Goal: Book appointment/travel/reservation

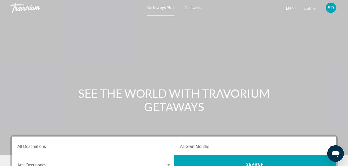
click at [32, 147] on input "Destination All Destinations" at bounding box center [93, 147] width 153 height 5
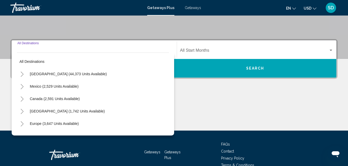
scroll to position [119, 0]
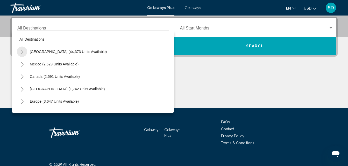
click at [22, 52] on icon "Toggle United States (44,373 units available)" at bounding box center [22, 51] width 4 height 5
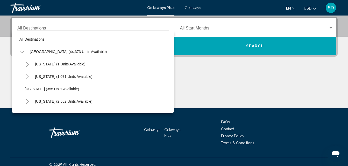
click at [36, 89] on span "[US_STATE] (355 units available)" at bounding box center [52, 89] width 54 height 4
type input "**********"
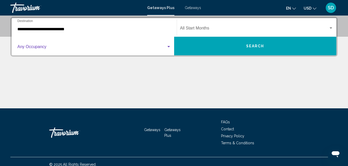
click at [169, 46] on div "Search widget" at bounding box center [168, 47] width 5 height 4
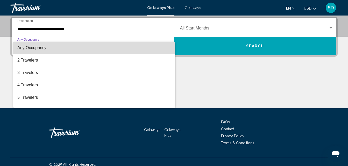
click at [169, 46] on mat-option "Any Occupancy" at bounding box center [94, 48] width 162 height 12
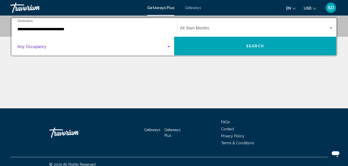
click at [167, 46] on div "Search widget" at bounding box center [168, 47] width 5 height 4
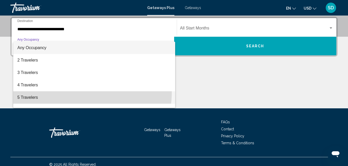
click at [82, 93] on span "5 Travelers" at bounding box center [93, 97] width 153 height 12
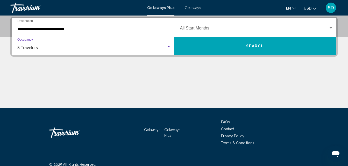
click at [211, 26] on div "Start Month All Start Months" at bounding box center [256, 27] width 153 height 16
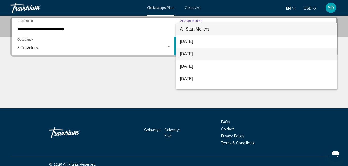
click at [198, 55] on span "[DATE]" at bounding box center [256, 54] width 153 height 12
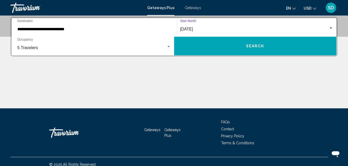
click at [200, 47] on button "Search" at bounding box center [255, 46] width 162 height 19
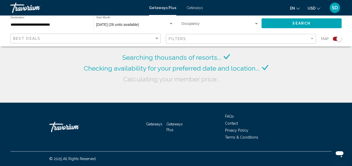
click at [288, 54] on div "Searching thousands of resorts... Checking availability for your preferred date…" at bounding box center [176, 51] width 352 height 103
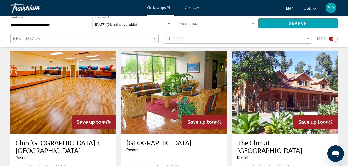
scroll to position [169, 0]
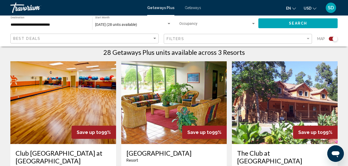
click at [60, 105] on img "Main content" at bounding box center [63, 102] width 106 height 83
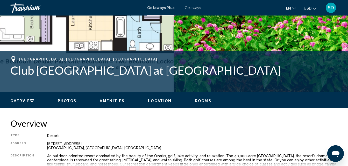
scroll to position [55, 0]
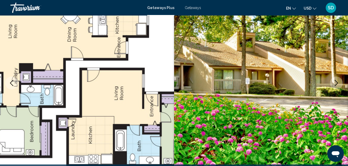
click at [337, 79] on button "Next image" at bounding box center [336, 83] width 13 height 13
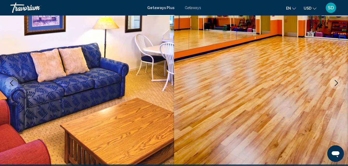
click at [337, 79] on button "Next image" at bounding box center [336, 83] width 13 height 13
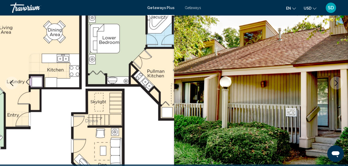
click at [337, 79] on button "Next image" at bounding box center [336, 83] width 13 height 13
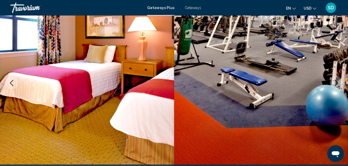
click at [337, 79] on button "Next image" at bounding box center [336, 83] width 13 height 13
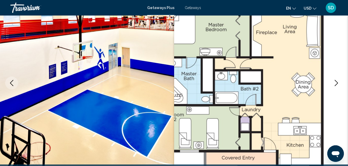
click at [337, 79] on button "Next image" at bounding box center [336, 83] width 13 height 13
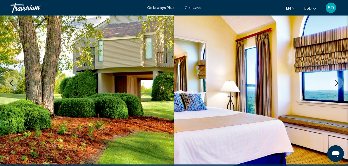
click at [337, 79] on button "Next image" at bounding box center [336, 83] width 13 height 13
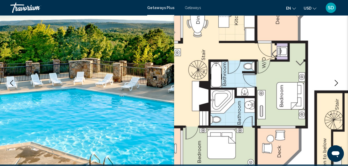
click at [337, 79] on button "Next image" at bounding box center [336, 83] width 13 height 13
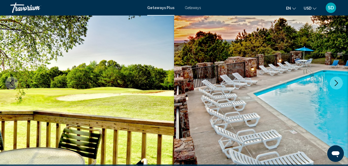
click at [337, 79] on button "Next image" at bounding box center [336, 83] width 13 height 13
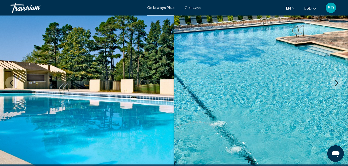
click at [337, 79] on button "Next image" at bounding box center [336, 83] width 13 height 13
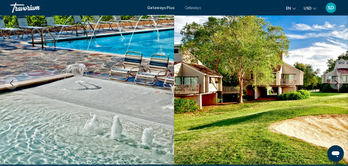
click at [337, 79] on button "Next image" at bounding box center [336, 83] width 13 height 13
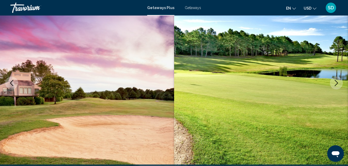
click at [337, 79] on button "Next image" at bounding box center [336, 83] width 13 height 13
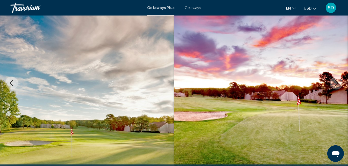
click at [337, 79] on button "Next image" at bounding box center [336, 83] width 13 height 13
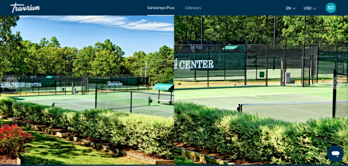
click at [337, 79] on button "Next image" at bounding box center [336, 83] width 13 height 13
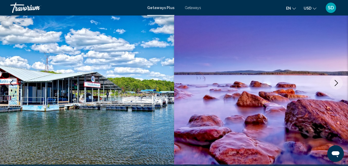
click at [337, 79] on button "Next image" at bounding box center [336, 83] width 13 height 13
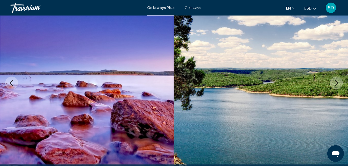
click at [337, 79] on button "Next image" at bounding box center [336, 83] width 13 height 13
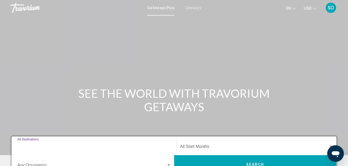
click at [30, 147] on input "Destination All Destinations" at bounding box center [93, 147] width 153 height 5
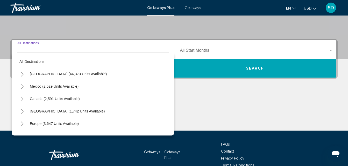
scroll to position [119, 0]
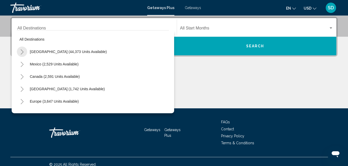
click at [22, 50] on icon "Toggle United States (44,373 units available)" at bounding box center [22, 51] width 4 height 5
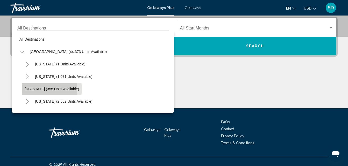
click at [27, 91] on button "[US_STATE] (355 units available)" at bounding box center [52, 89] width 60 height 12
type input "**********"
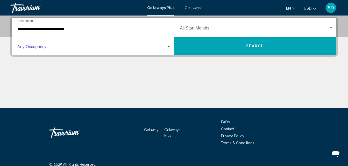
click at [28, 46] on span "Search widget" at bounding box center [91, 48] width 149 height 5
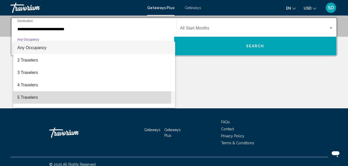
click at [19, 97] on span "5 Travelers" at bounding box center [93, 97] width 153 height 12
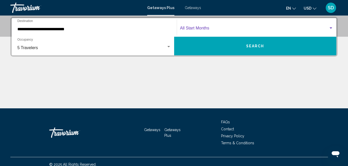
click at [205, 28] on span "Search widget" at bounding box center [254, 29] width 149 height 5
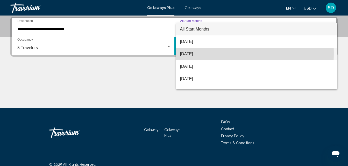
click at [191, 54] on span "[DATE]" at bounding box center [256, 54] width 153 height 12
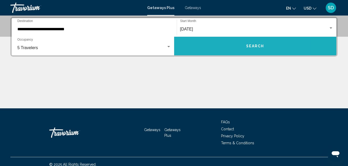
click at [191, 45] on button "Search" at bounding box center [255, 46] width 162 height 19
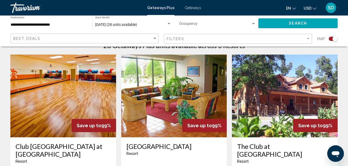
scroll to position [190, 0]
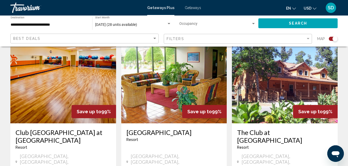
click at [164, 82] on img "Main content" at bounding box center [174, 82] width 106 height 83
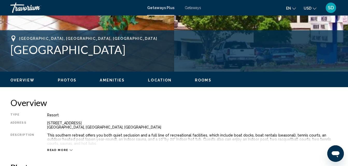
scroll to position [55, 0]
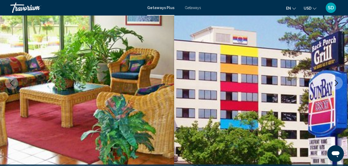
click at [164, 82] on img "Main content" at bounding box center [87, 83] width 174 height 246
click at [338, 83] on icon "Next image" at bounding box center [336, 83] width 6 height 6
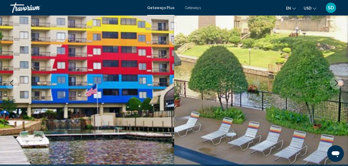
click at [338, 83] on icon "Next image" at bounding box center [336, 83] width 6 height 6
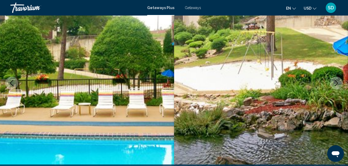
click at [338, 83] on icon "Next image" at bounding box center [336, 83] width 6 height 6
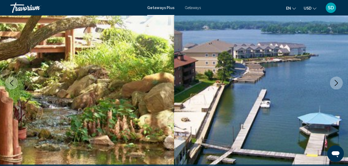
click at [338, 83] on icon "Next image" at bounding box center [336, 83] width 6 height 6
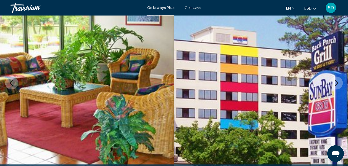
click at [338, 83] on icon "Next image" at bounding box center [336, 83] width 6 height 6
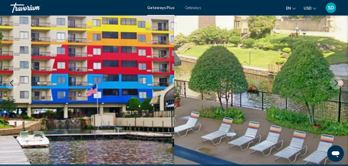
click at [338, 83] on icon "Next image" at bounding box center [336, 83] width 6 height 6
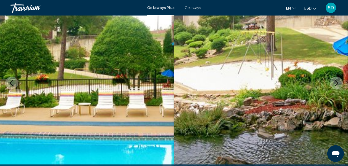
click at [338, 83] on icon "Next image" at bounding box center [336, 83] width 6 height 6
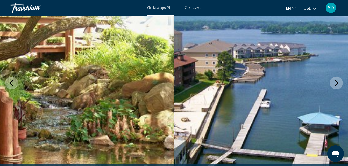
click at [338, 83] on icon "Next image" at bounding box center [336, 83] width 6 height 6
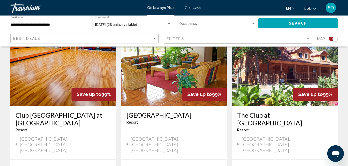
scroll to position [197, 0]
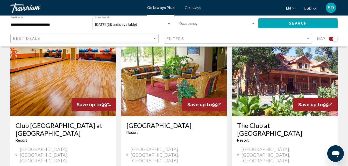
click at [299, 78] on img "Main content" at bounding box center [285, 75] width 106 height 83
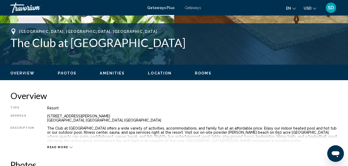
scroll to position [55, 0]
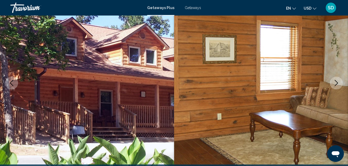
click at [336, 82] on icon "Next image" at bounding box center [336, 83] width 6 height 6
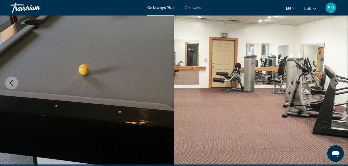
click at [336, 82] on icon "Next image" at bounding box center [336, 83] width 6 height 6
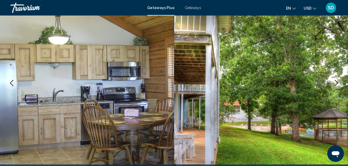
click at [336, 82] on icon "Next image" at bounding box center [336, 83] width 6 height 6
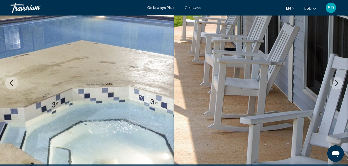
click at [336, 82] on icon "Next image" at bounding box center [336, 83] width 6 height 6
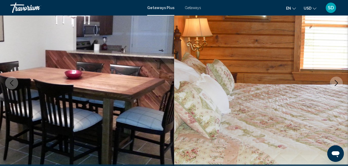
click at [336, 82] on icon "Next image" at bounding box center [336, 83] width 6 height 6
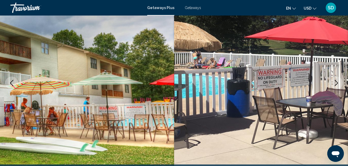
click at [336, 82] on icon "Next image" at bounding box center [336, 83] width 6 height 6
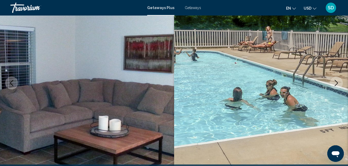
click at [336, 82] on icon "Next image" at bounding box center [336, 83] width 6 height 6
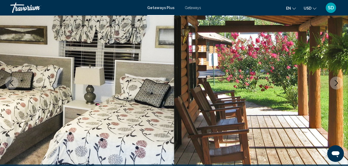
click at [336, 82] on icon "Next image" at bounding box center [336, 83] width 6 height 6
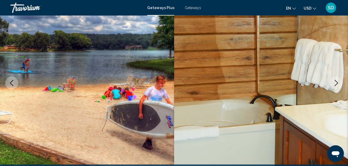
click at [336, 82] on icon "Next image" at bounding box center [336, 83] width 6 height 6
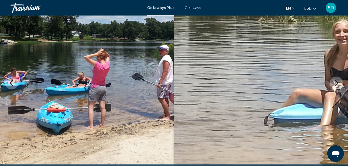
click at [336, 82] on icon "Next image" at bounding box center [336, 83] width 6 height 6
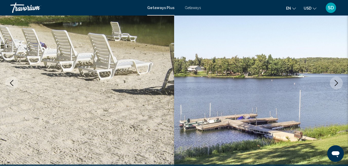
click at [336, 82] on icon "Next image" at bounding box center [336, 83] width 6 height 6
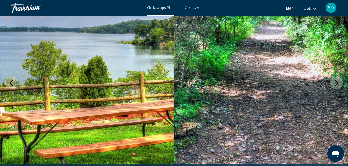
click at [336, 82] on icon "Next image" at bounding box center [336, 83] width 6 height 6
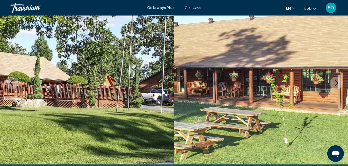
click at [336, 82] on icon "Next image" at bounding box center [336, 83] width 6 height 6
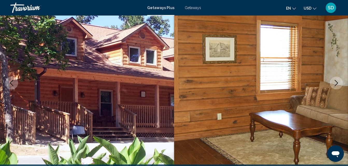
click at [336, 82] on icon "Next image" at bounding box center [336, 83] width 6 height 6
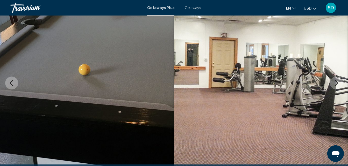
click at [336, 82] on icon "Next image" at bounding box center [336, 83] width 6 height 6
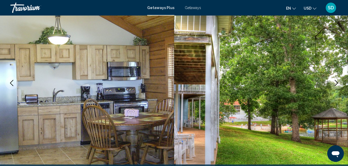
click at [336, 82] on icon "Next image" at bounding box center [336, 83] width 6 height 6
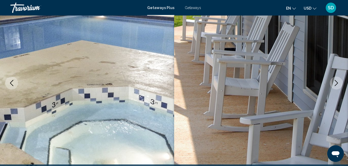
click at [336, 82] on icon "Next image" at bounding box center [336, 83] width 6 height 6
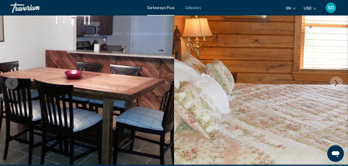
click at [336, 82] on icon "Next image" at bounding box center [336, 83] width 6 height 6
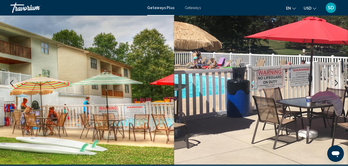
click at [336, 82] on icon "Next image" at bounding box center [336, 83] width 6 height 6
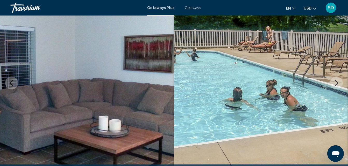
click at [336, 82] on icon "Next image" at bounding box center [336, 83] width 6 height 6
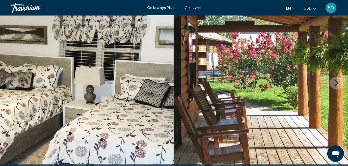
click at [336, 82] on icon "Next image" at bounding box center [336, 83] width 6 height 6
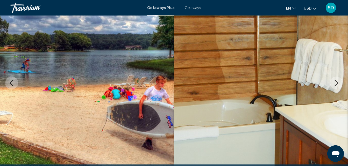
click at [336, 82] on icon "Next image" at bounding box center [336, 83] width 6 height 6
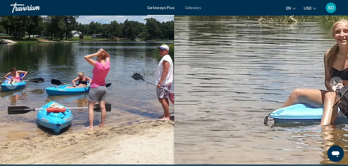
click at [336, 82] on icon "Next image" at bounding box center [336, 83] width 6 height 6
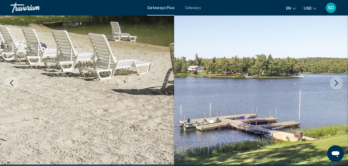
click at [336, 82] on icon "Next image" at bounding box center [336, 83] width 6 height 6
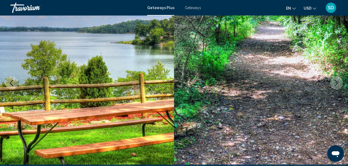
click at [336, 82] on icon "Next image" at bounding box center [336, 83] width 6 height 6
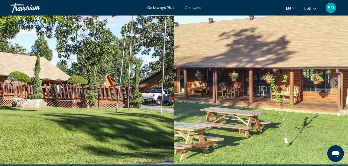
click at [336, 82] on icon "Next image" at bounding box center [336, 83] width 6 height 6
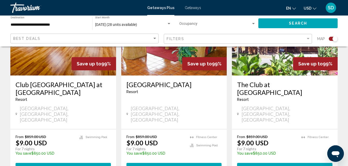
scroll to position [238, 0]
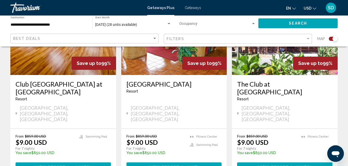
click at [268, 61] on img "Main content" at bounding box center [285, 33] width 106 height 83
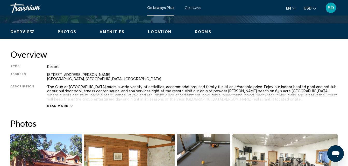
scroll to position [55, 0]
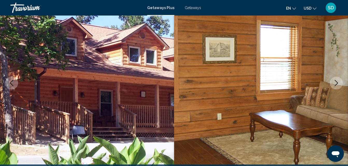
click at [334, 86] on icon "Next image" at bounding box center [336, 83] width 6 height 6
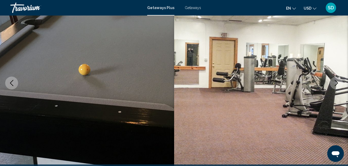
click at [334, 86] on icon "Next image" at bounding box center [336, 83] width 6 height 6
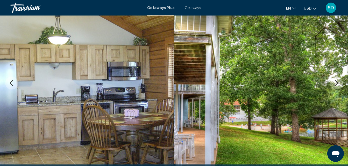
click at [334, 86] on icon "Next image" at bounding box center [336, 83] width 6 height 6
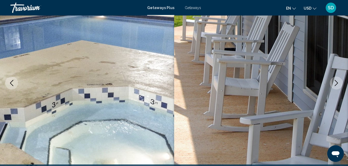
click at [334, 86] on icon "Next image" at bounding box center [336, 83] width 6 height 6
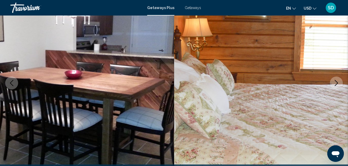
click at [334, 86] on icon "Next image" at bounding box center [336, 83] width 6 height 6
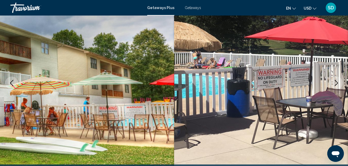
click at [334, 86] on icon "Next image" at bounding box center [336, 83] width 6 height 6
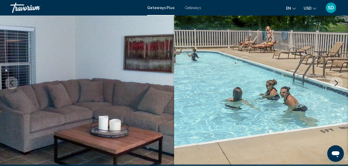
click at [334, 86] on icon "Next image" at bounding box center [336, 83] width 6 height 6
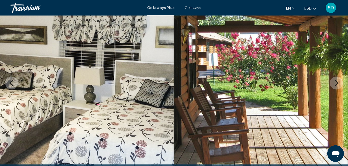
click at [334, 86] on icon "Next image" at bounding box center [336, 83] width 6 height 6
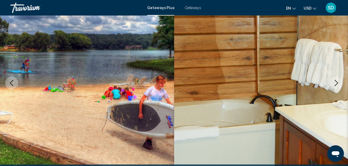
click at [334, 86] on icon "Next image" at bounding box center [336, 83] width 6 height 6
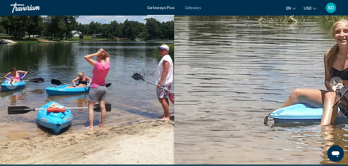
click at [334, 86] on icon "Next image" at bounding box center [336, 83] width 6 height 6
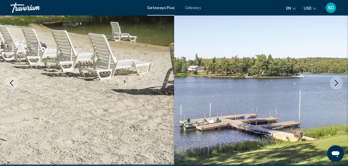
click at [334, 85] on icon "Next image" at bounding box center [336, 83] width 6 height 6
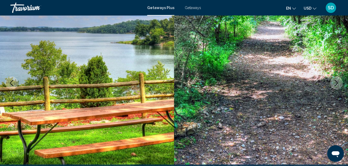
click at [334, 85] on icon "Next image" at bounding box center [336, 83] width 6 height 6
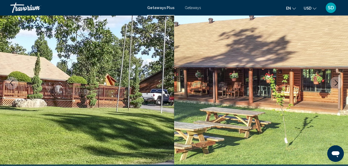
click at [334, 85] on icon "Next image" at bounding box center [336, 83] width 6 height 6
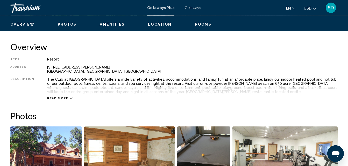
scroll to position [245, 0]
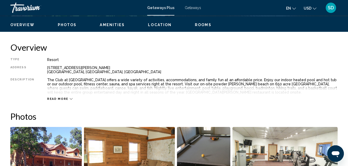
click at [58, 97] on span "Read more" at bounding box center [57, 98] width 21 height 3
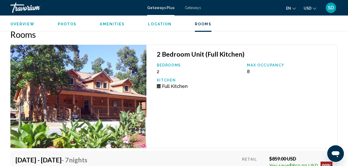
scroll to position [1042, 0]
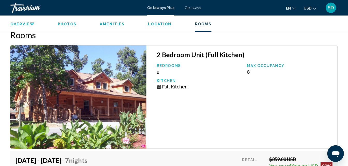
click at [58, 97] on img "Main content" at bounding box center [78, 97] width 136 height 104
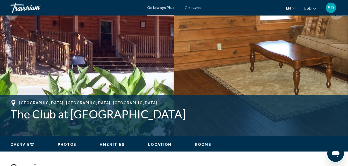
scroll to position [115, 0]
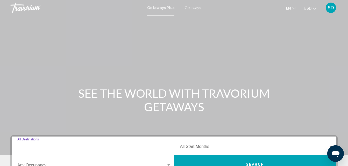
click at [28, 147] on input "Destination All Destinations" at bounding box center [93, 147] width 153 height 5
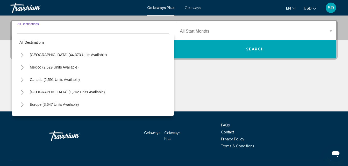
scroll to position [119, 0]
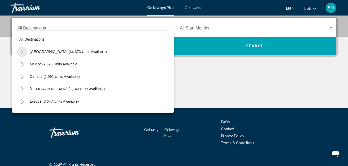
click at [22, 53] on icon "Toggle United States (44,373 units available)" at bounding box center [22, 51] width 4 height 5
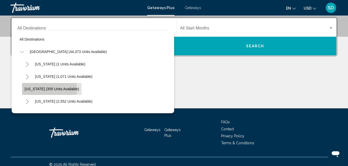
click at [30, 89] on span "[US_STATE] (355 units available)" at bounding box center [52, 89] width 54 height 4
type input "**********"
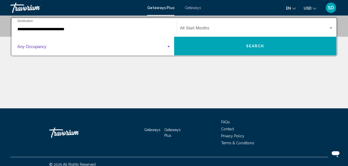
click at [169, 46] on div "Search widget" at bounding box center [168, 46] width 3 height 1
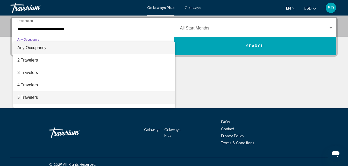
click at [81, 97] on span "5 Travelers" at bounding box center [93, 97] width 153 height 12
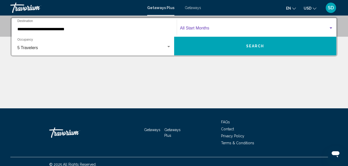
click at [253, 28] on span "Search widget" at bounding box center [254, 29] width 149 height 5
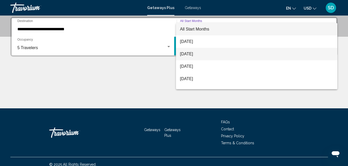
click at [206, 54] on span "[DATE]" at bounding box center [256, 54] width 153 height 12
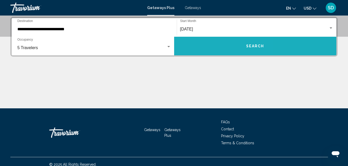
click at [206, 52] on button "Search" at bounding box center [255, 46] width 162 height 19
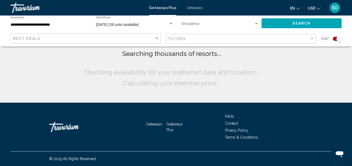
click at [206, 52] on span "Searching thousands of resorts..." at bounding box center [171, 54] width 99 height 8
